Goal: Task Accomplishment & Management: Manage account settings

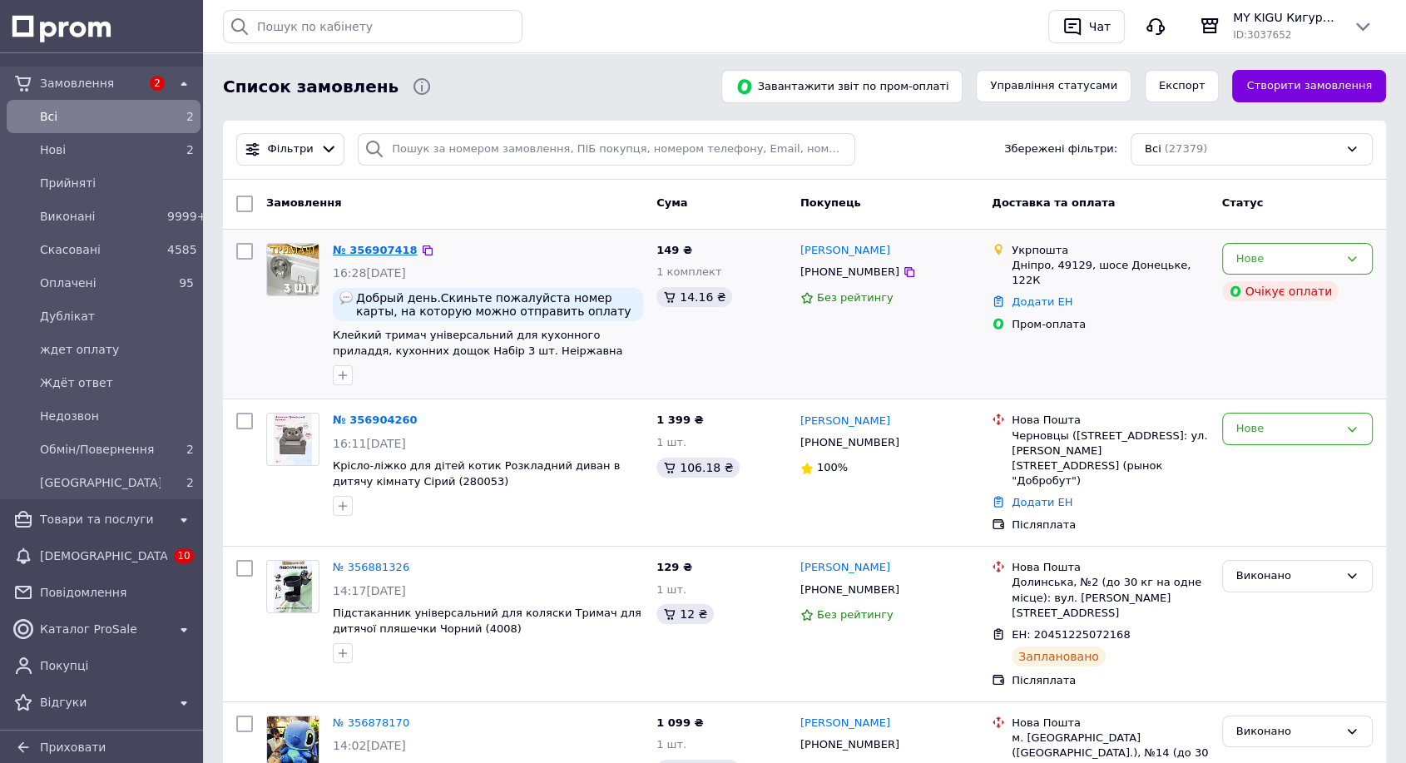
click at [361, 248] on link "№ 356907418" at bounding box center [375, 250] width 85 height 12
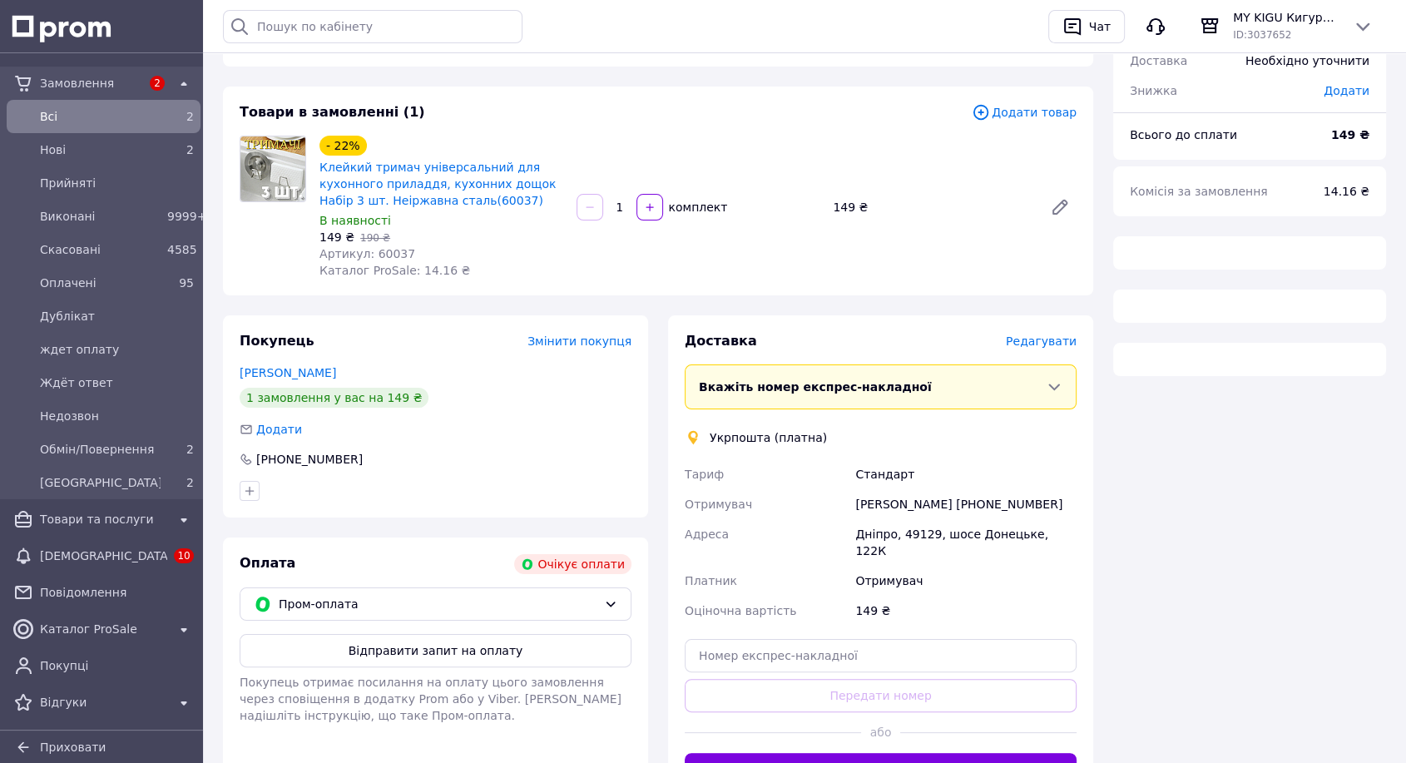
scroll to position [261, 0]
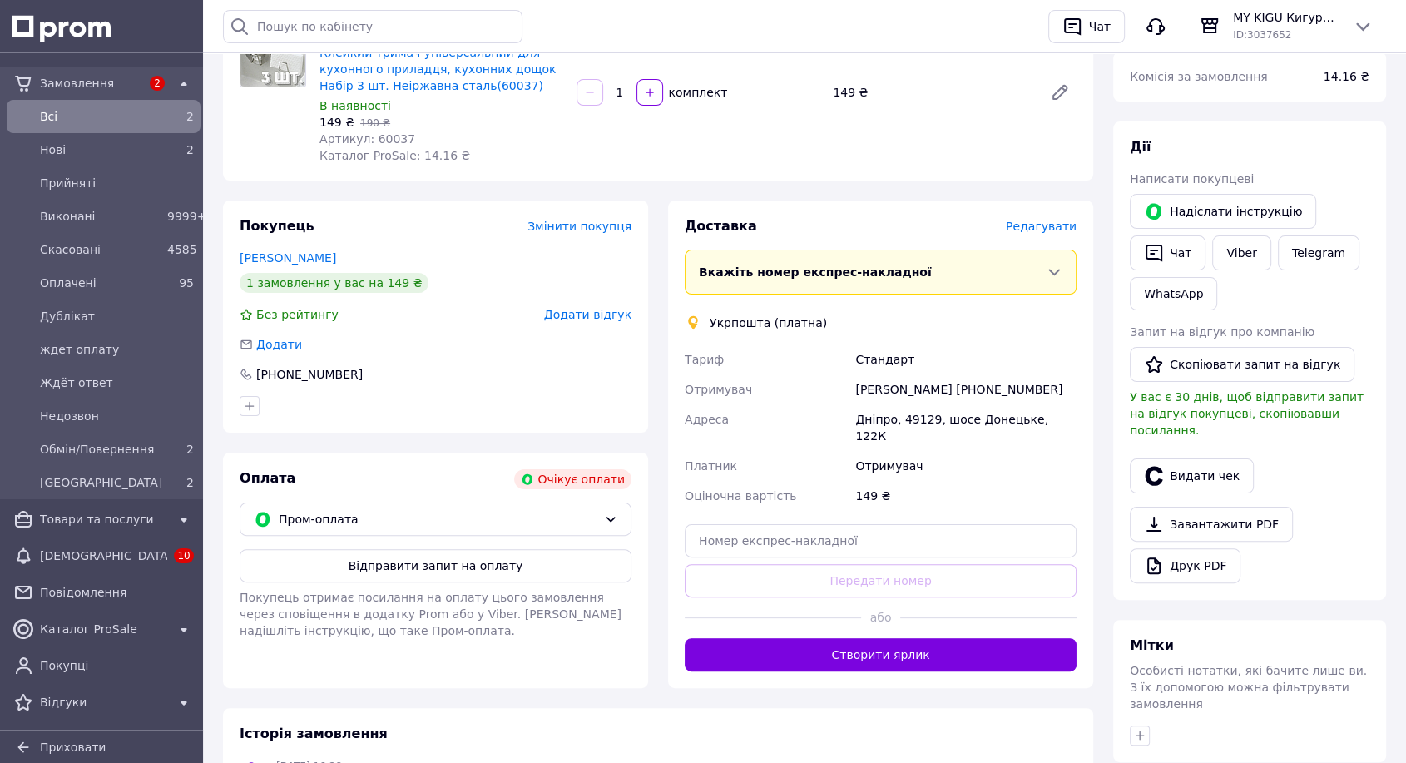
click at [71, 111] on span "Всi" at bounding box center [100, 116] width 121 height 17
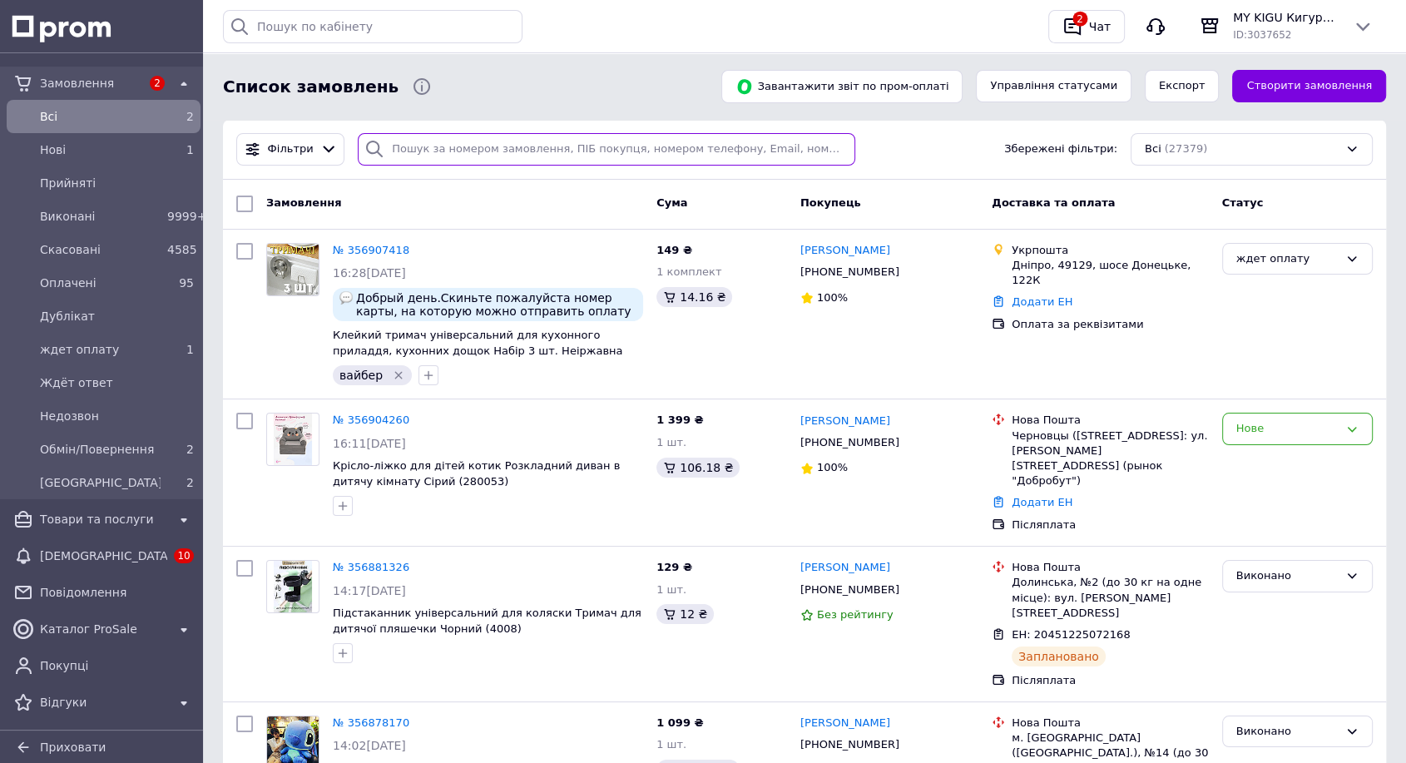
click at [484, 138] on input "search" at bounding box center [607, 149] width 498 height 32
paste input "380935072907"
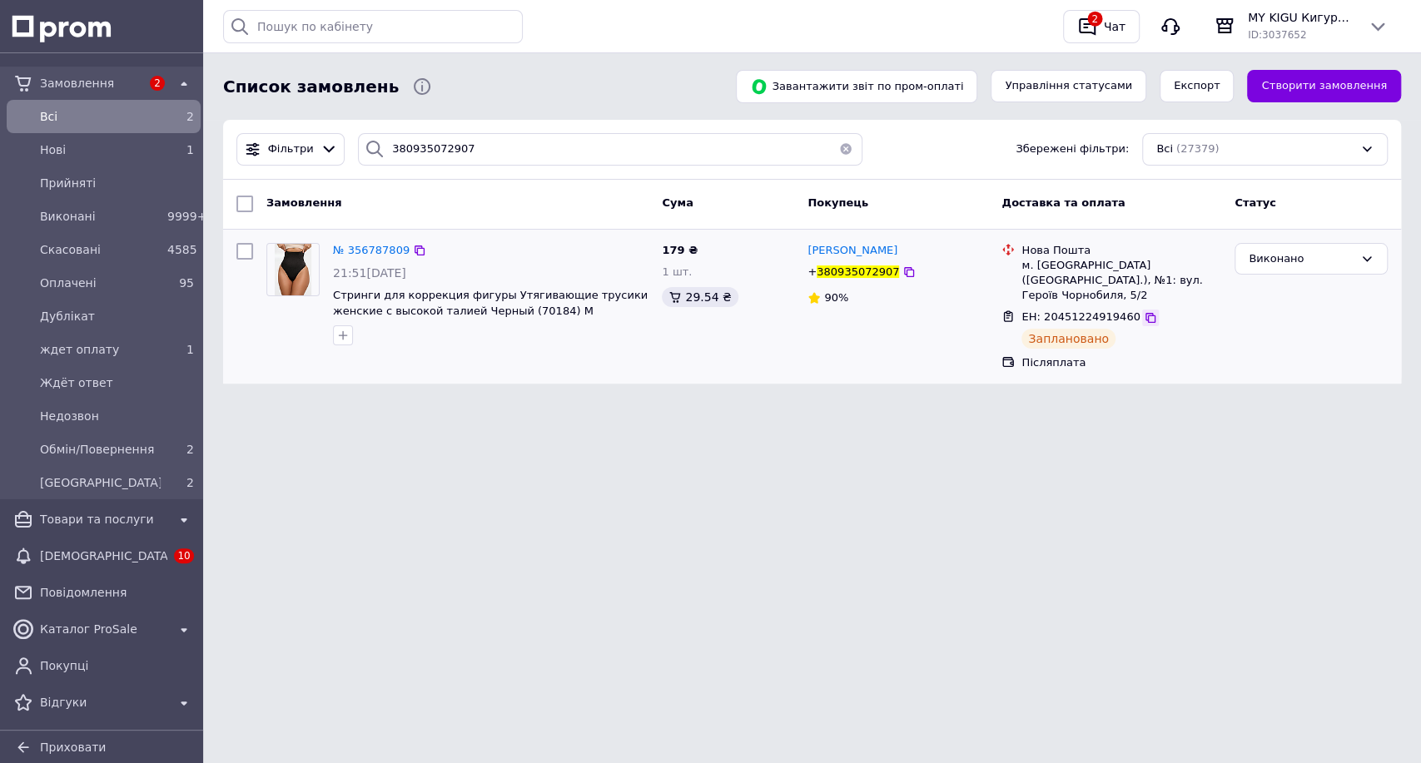
click at [1145, 313] on icon at bounding box center [1150, 318] width 10 height 10
click at [499, 156] on input "380935072907" at bounding box center [610, 149] width 504 height 32
paste input "672534446"
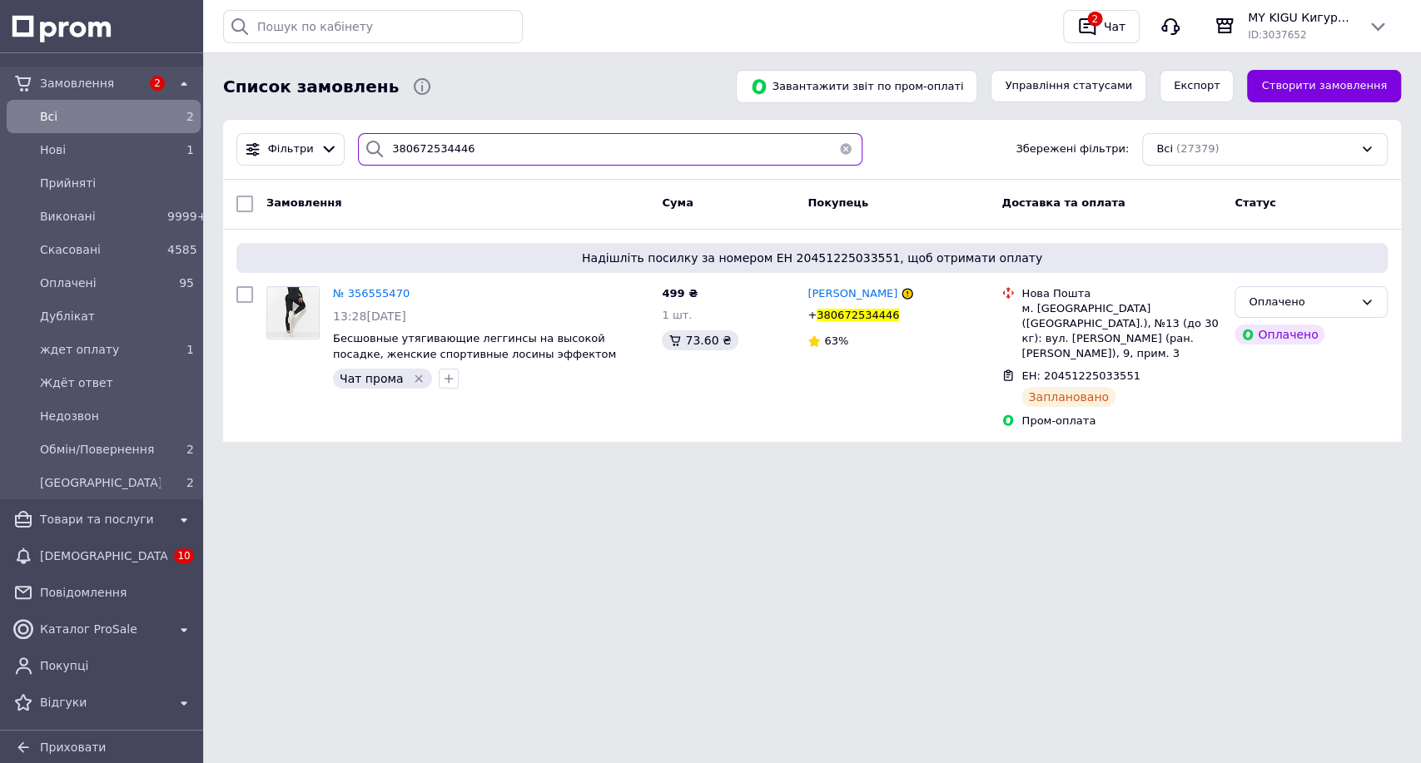
type input "380672534446"
